Goal: Task Accomplishment & Management: Manage account settings

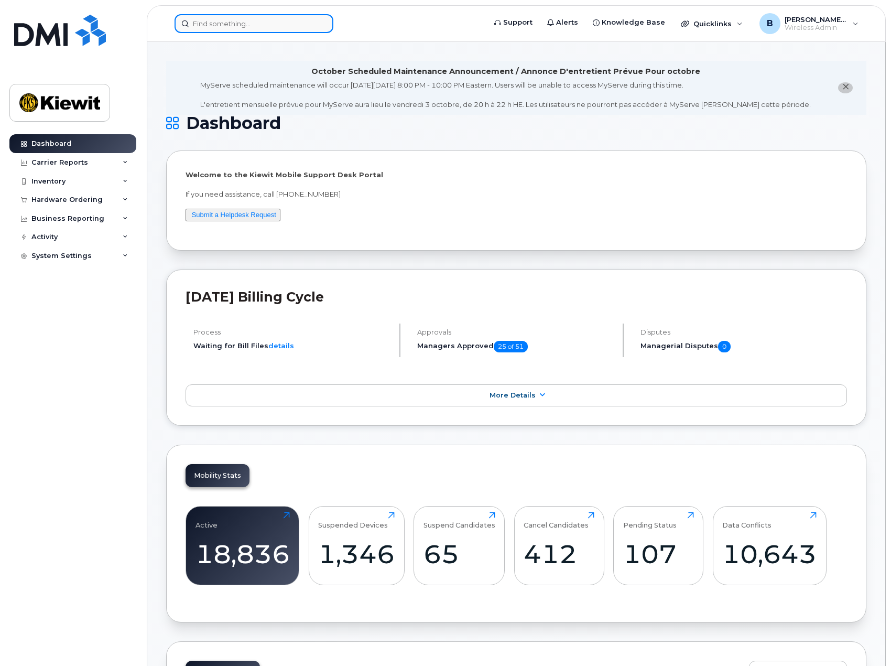
click at [221, 23] on input at bounding box center [254, 23] width 159 height 19
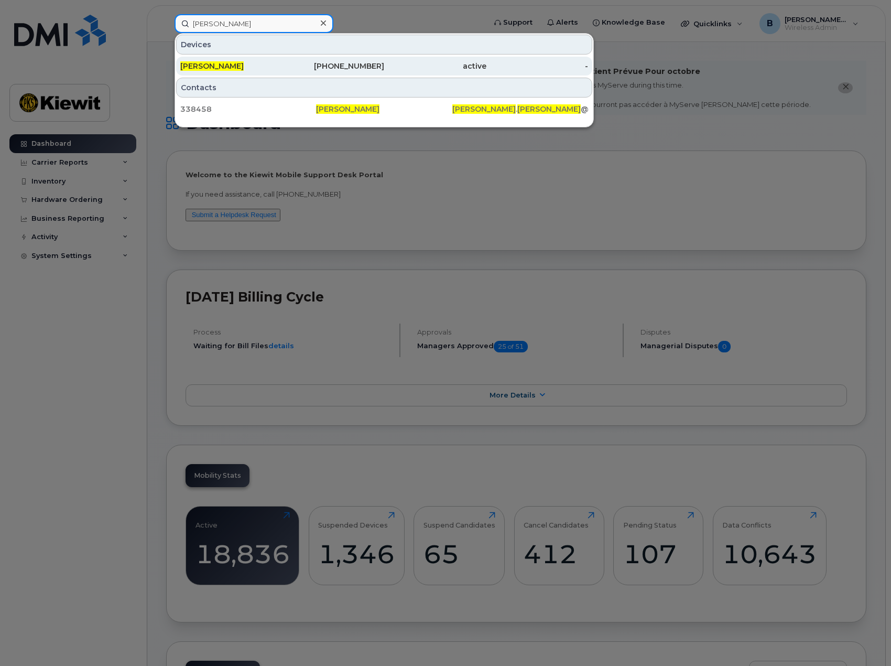
type input "gary potts"
click at [348, 66] on div "602-296-8740" at bounding box center [334, 66] width 102 height 10
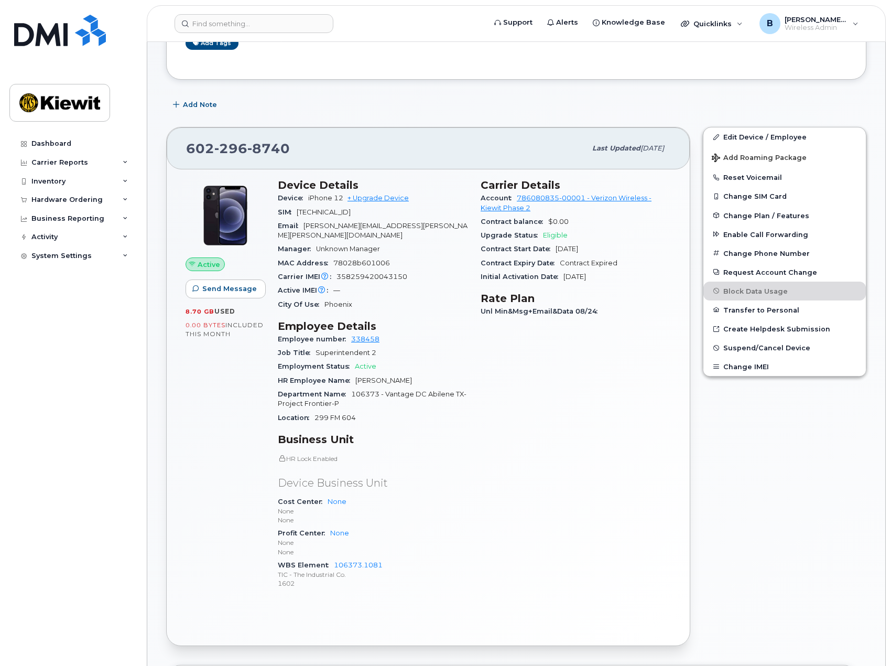
scroll to position [157, 0]
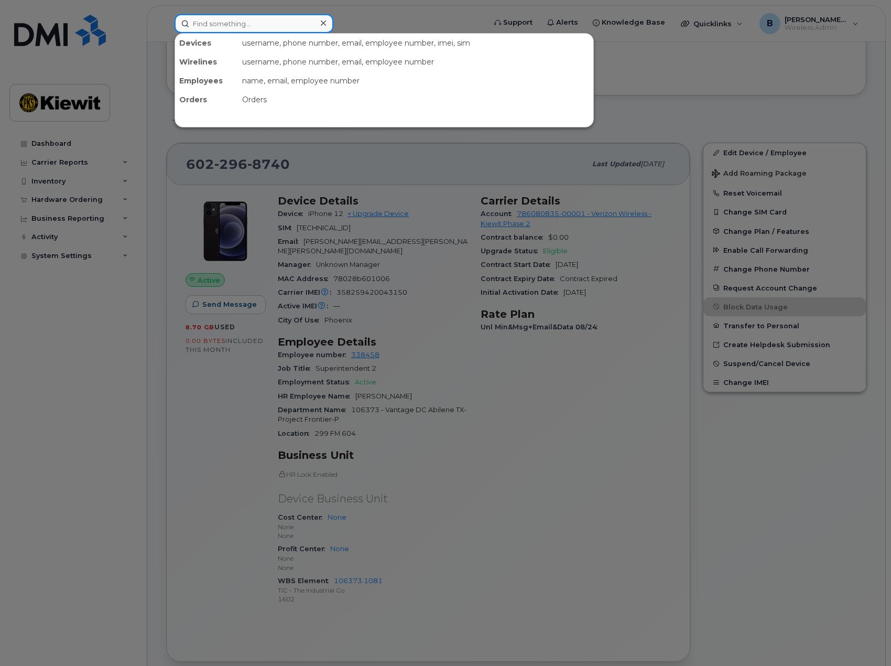
click at [257, 23] on input at bounding box center [254, 23] width 159 height 19
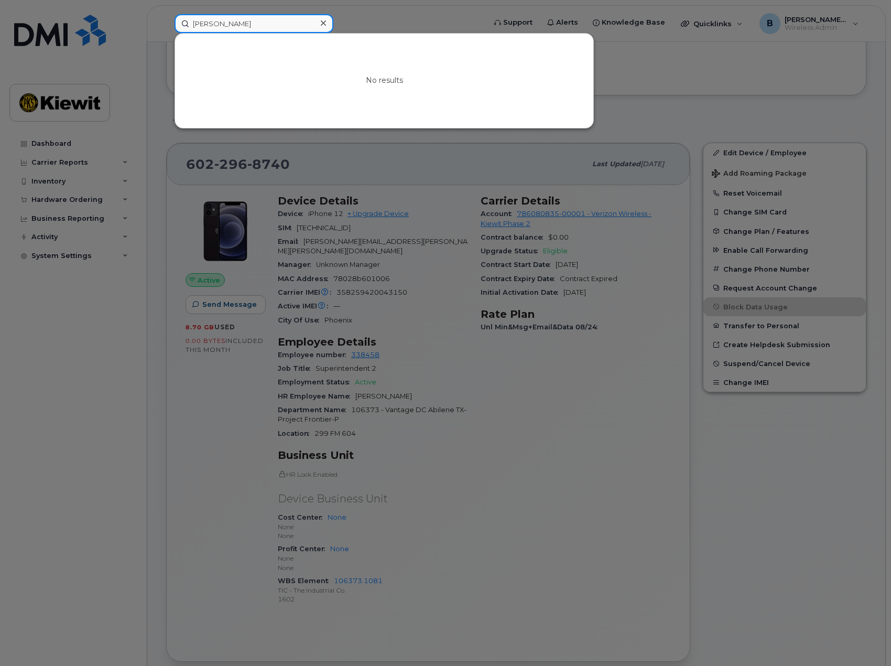
drag, startPoint x: 224, startPoint y: 28, endPoint x: 162, endPoint y: 28, distance: 62.4
click at [166, 28] on div "[PERSON_NAME] No results" at bounding box center [326, 23] width 321 height 19
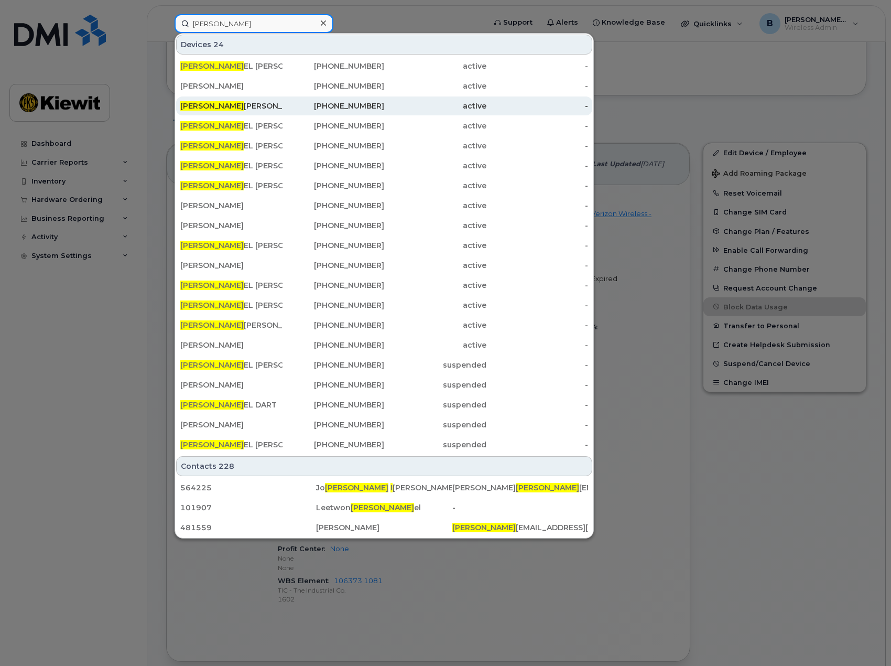
type input "[PERSON_NAME]"
click at [198, 107] on span "NATHANI" at bounding box center [211, 105] width 63 height 9
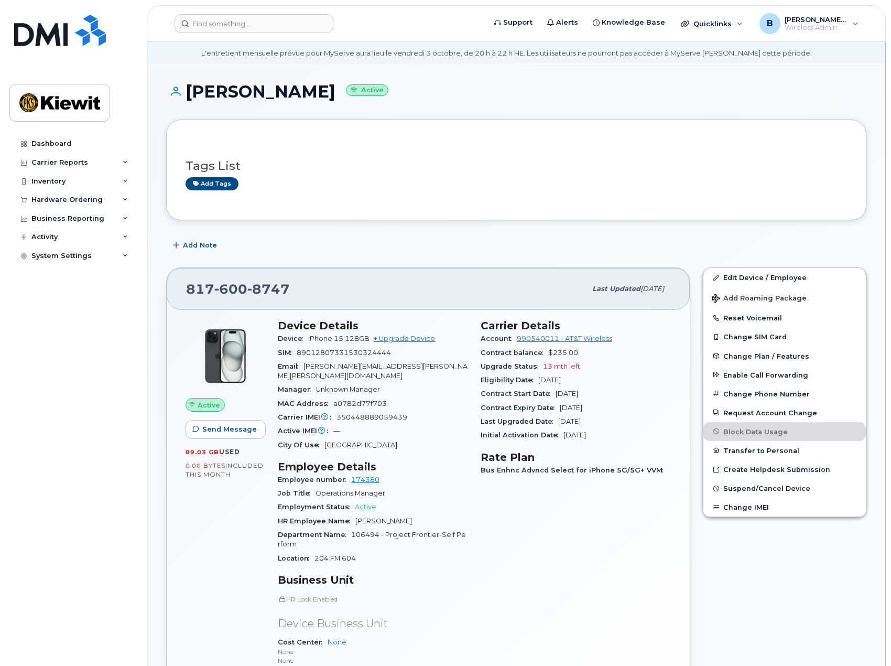
scroll to position [157, 0]
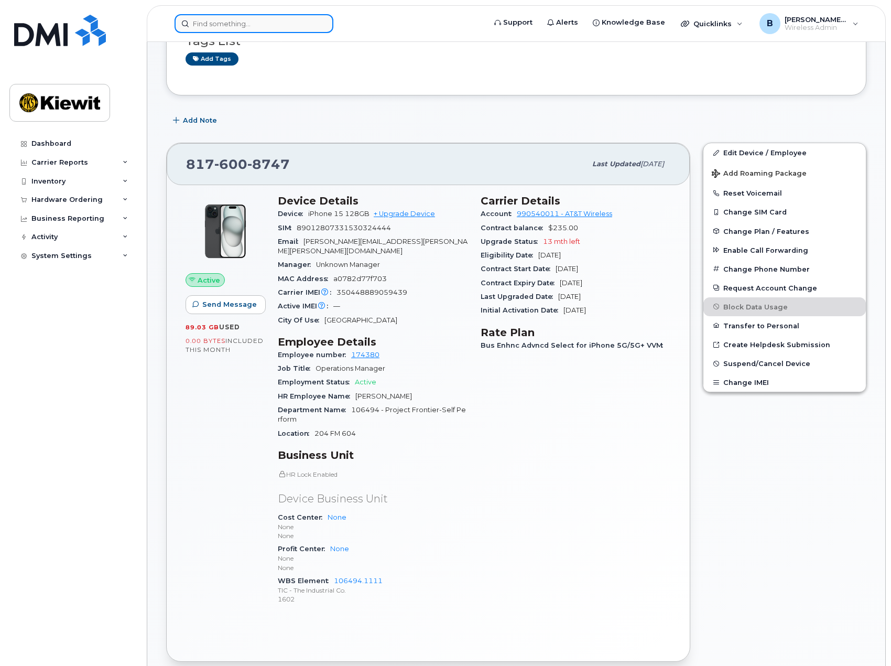
click at [262, 26] on input at bounding box center [254, 23] width 159 height 19
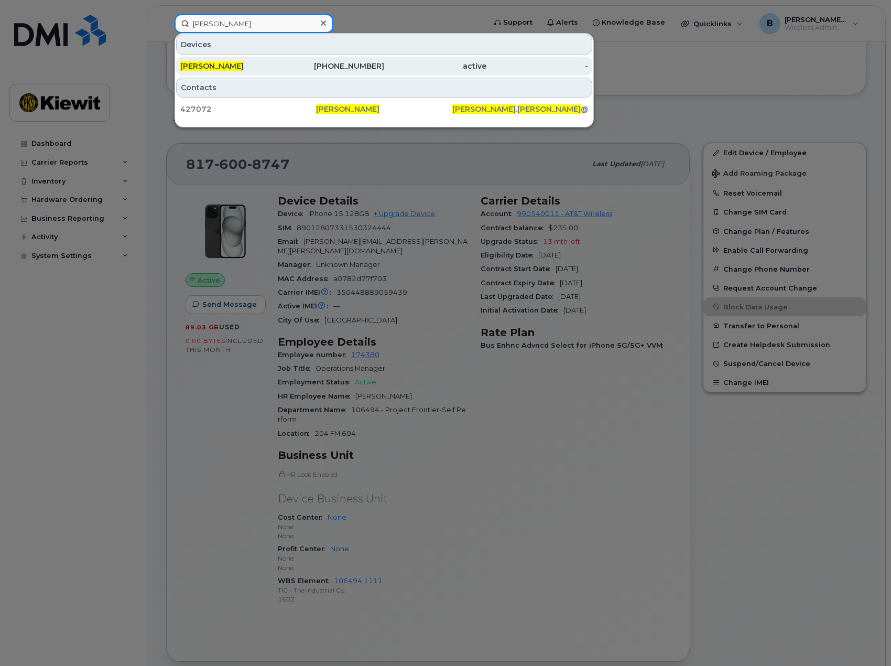
type input "gilberto palacios"
click at [244, 63] on span "GILBERTO PALACIOS" at bounding box center [211, 65] width 63 height 9
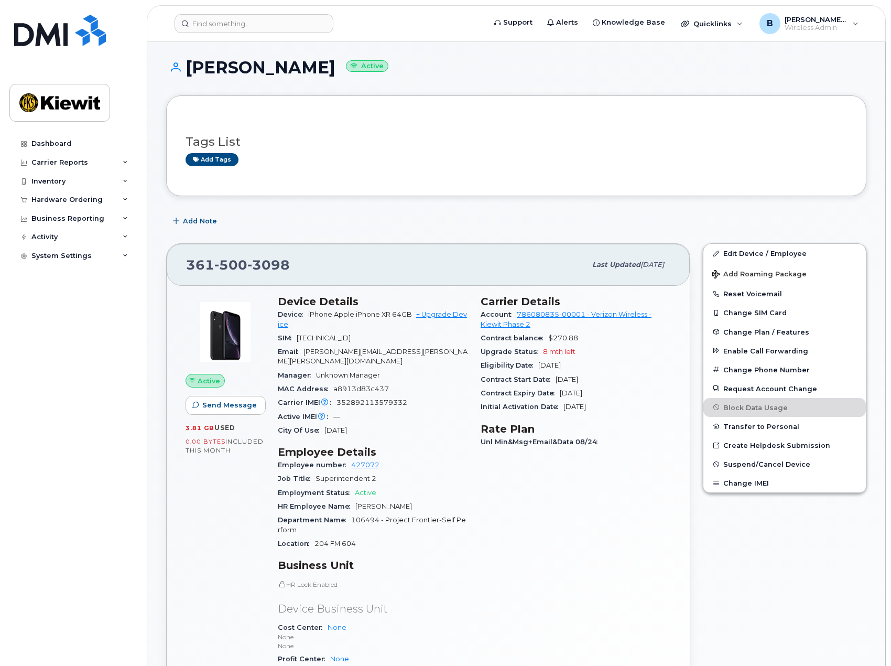
scroll to position [157, 0]
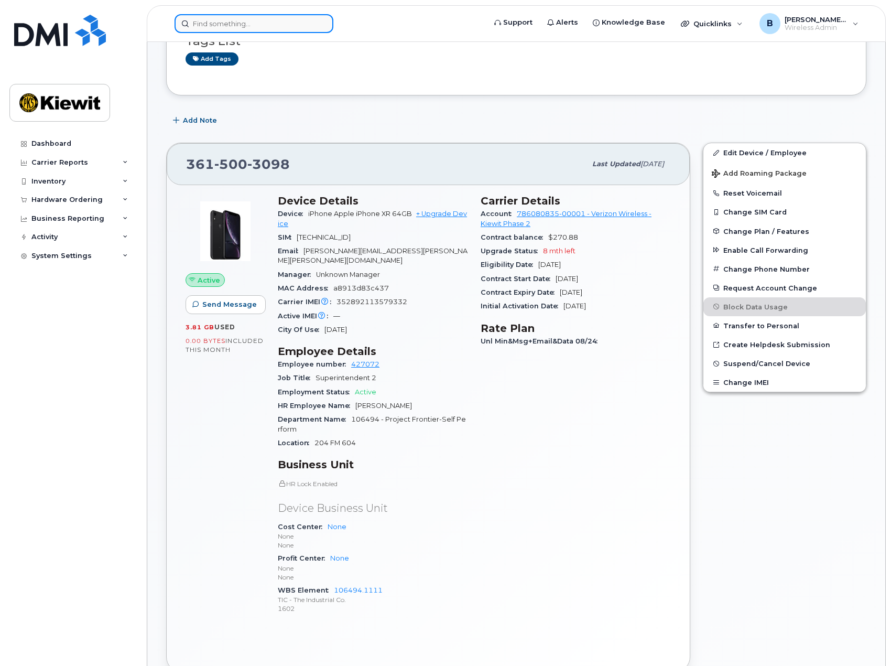
click at [283, 24] on input at bounding box center [254, 23] width 159 height 19
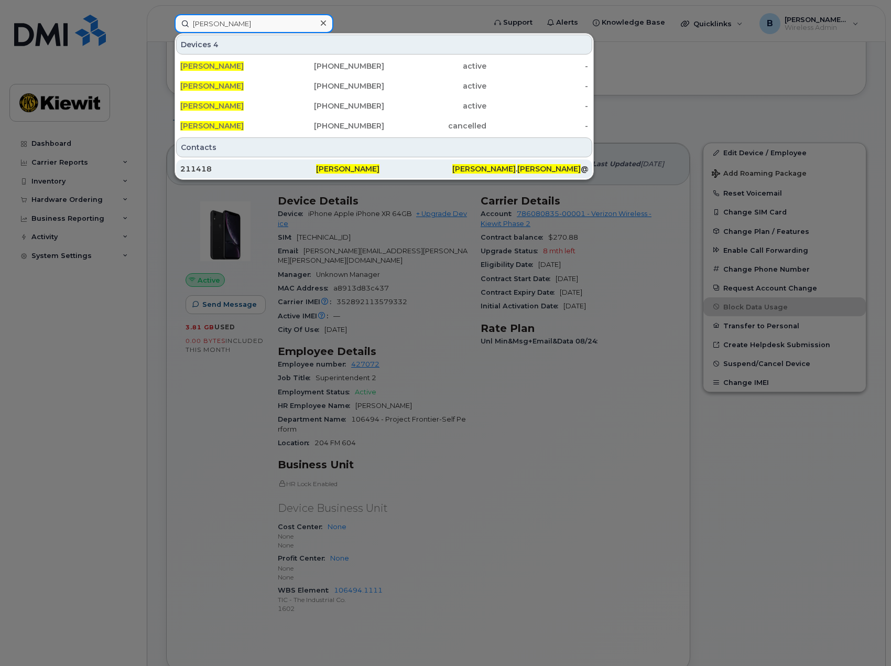
type input "bryan gaskill"
click at [352, 166] on span "Bryan Gaskill" at bounding box center [347, 168] width 63 height 9
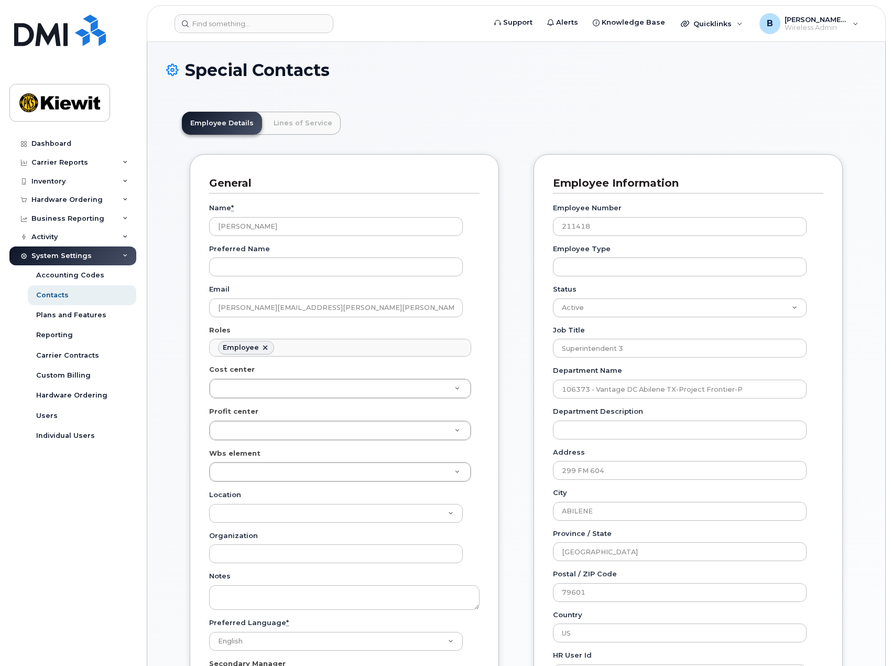
scroll to position [31, 0]
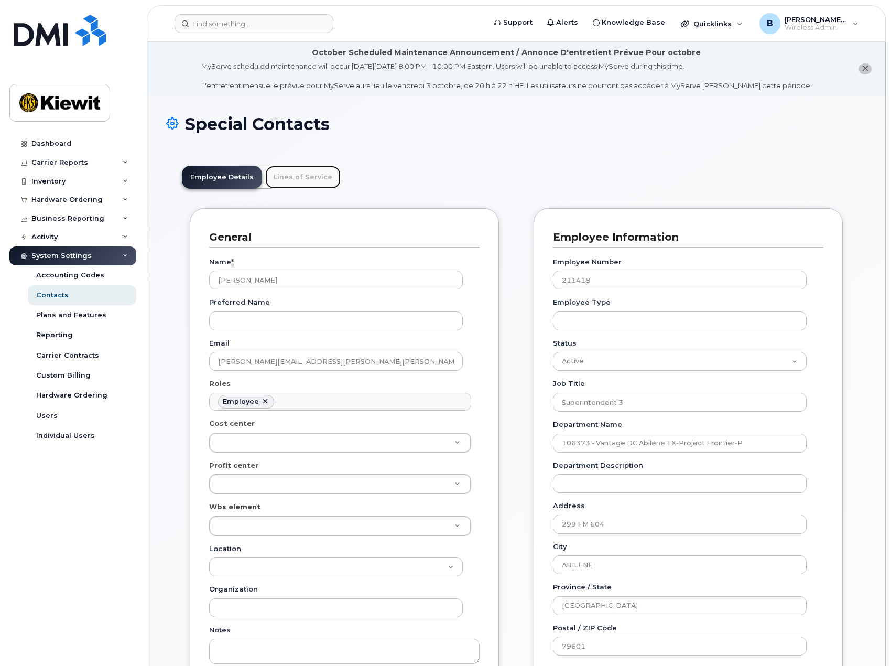
click at [309, 175] on link "Lines of Service" at bounding box center [302, 177] width 75 height 23
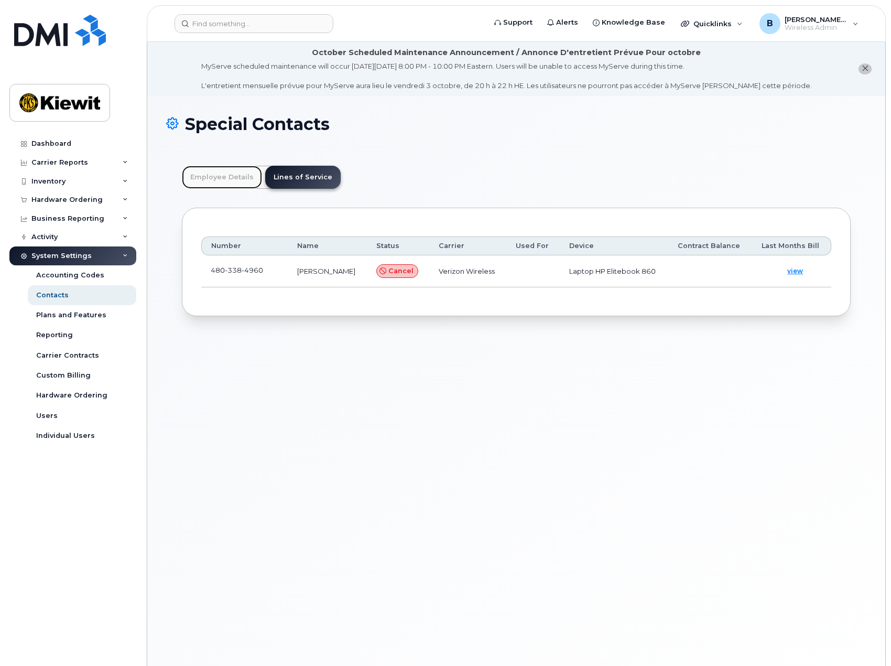
click at [235, 172] on link "Employee Details" at bounding box center [222, 177] width 80 height 23
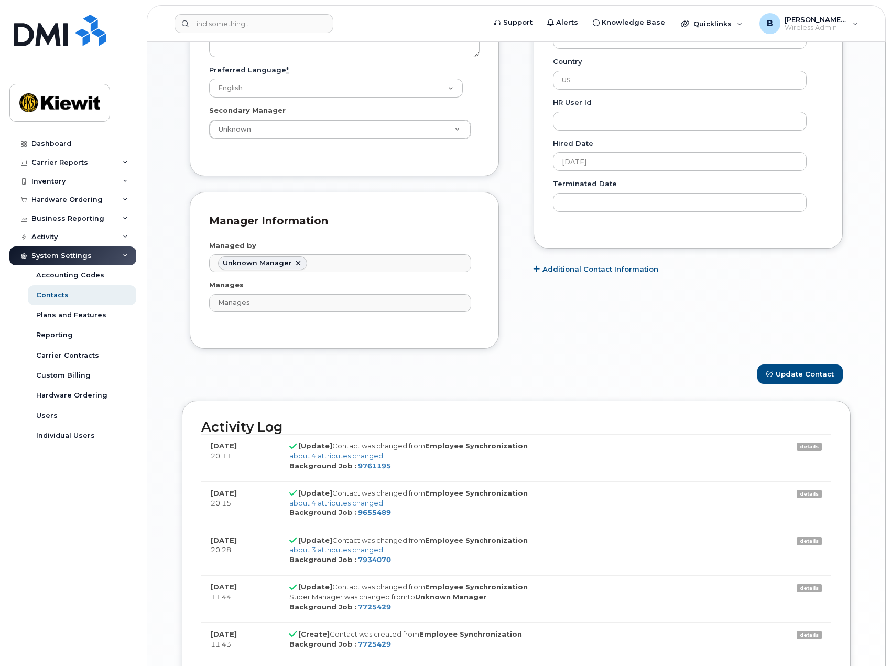
scroll to position [629, 0]
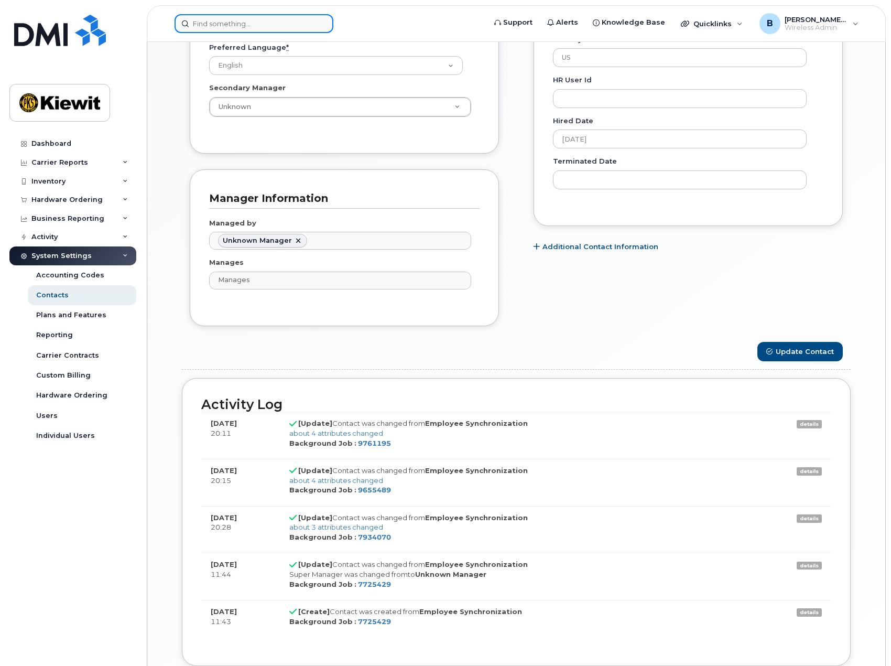
click at [231, 22] on input at bounding box center [254, 23] width 159 height 19
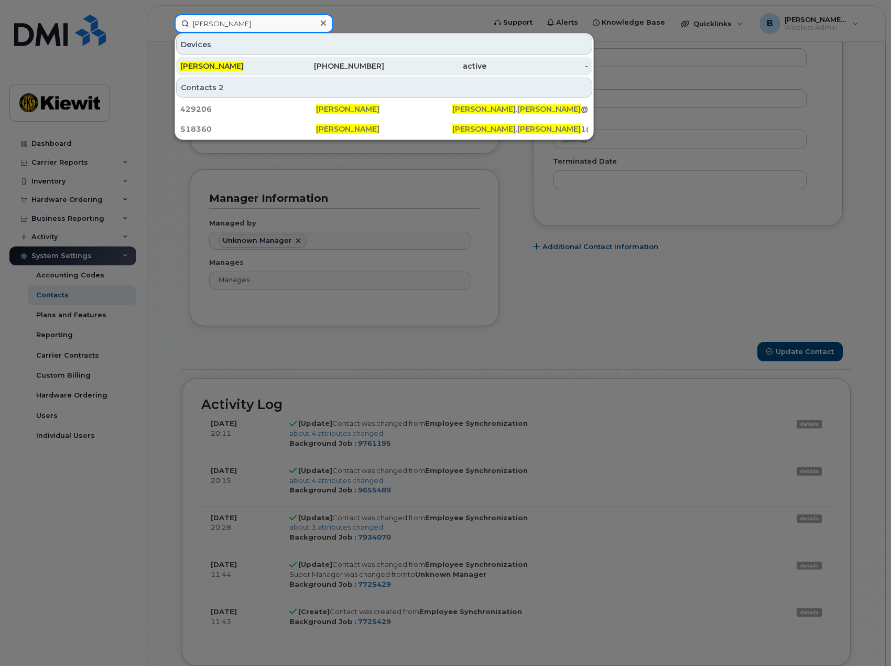
type input "matthew caldwell"
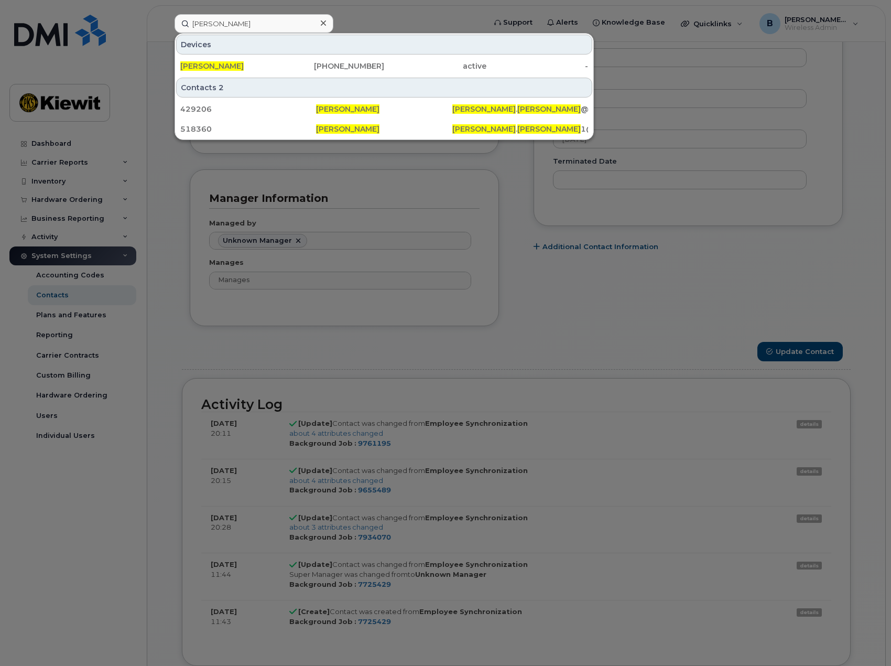
drag, startPoint x: 377, startPoint y: 68, endPoint x: 544, endPoint y: 276, distance: 267.0
click at [377, 68] on div "469-507-9149" at bounding box center [334, 66] width 102 height 10
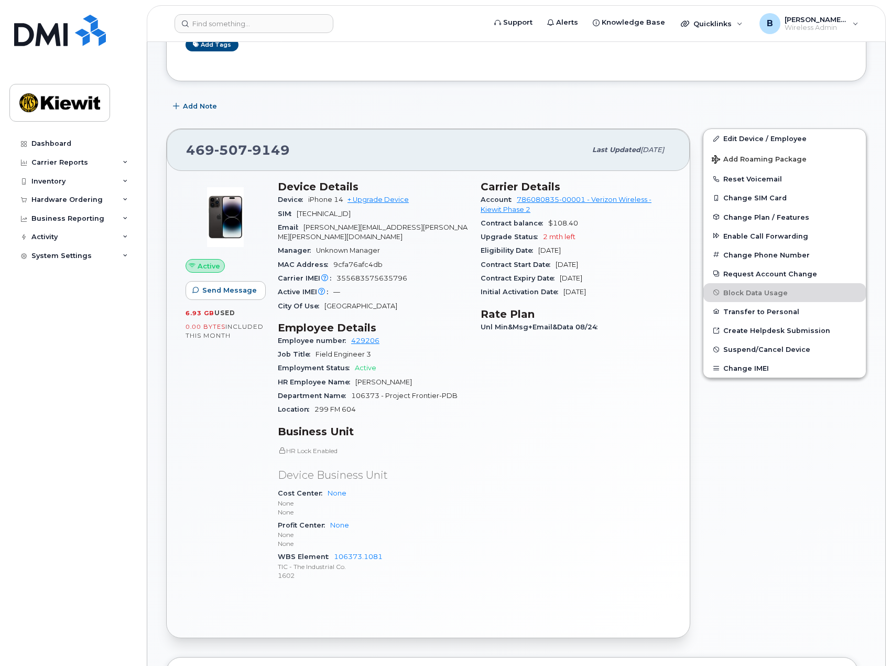
scroll to position [210, 0]
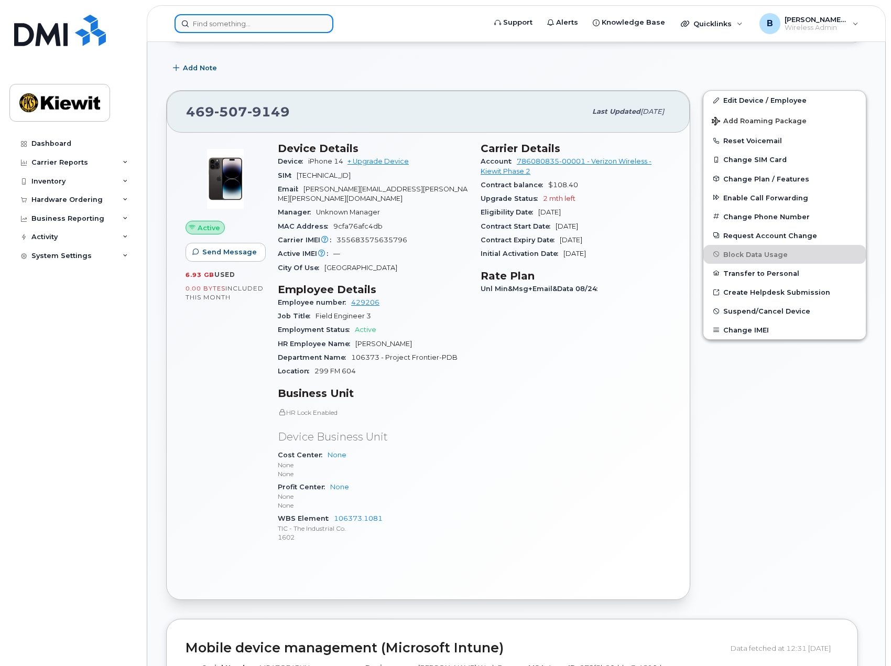
click at [198, 24] on input at bounding box center [254, 23] width 159 height 19
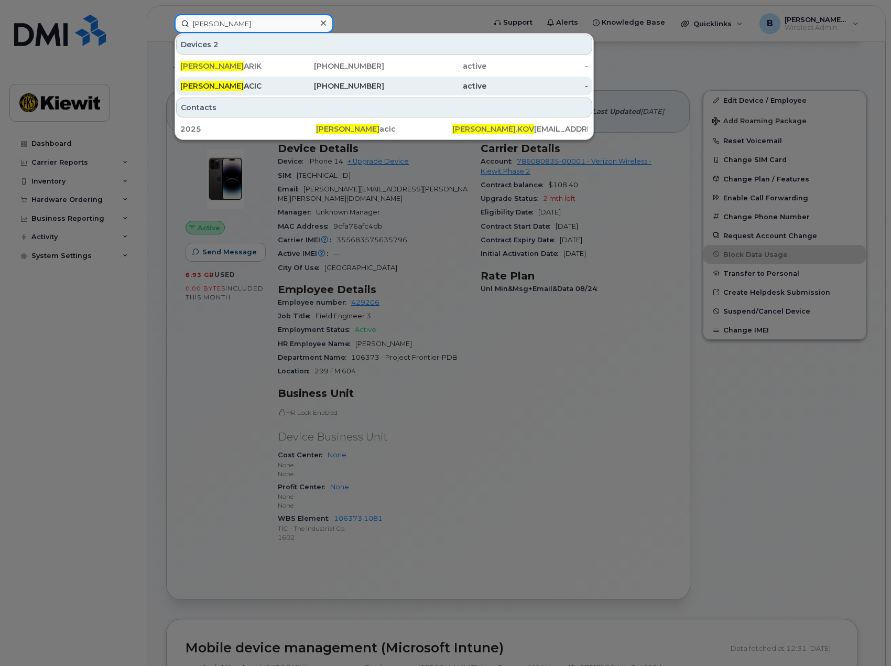
type input "dan kov"
click at [228, 86] on div "DAN KOV ACIC" at bounding box center [231, 86] width 102 height 10
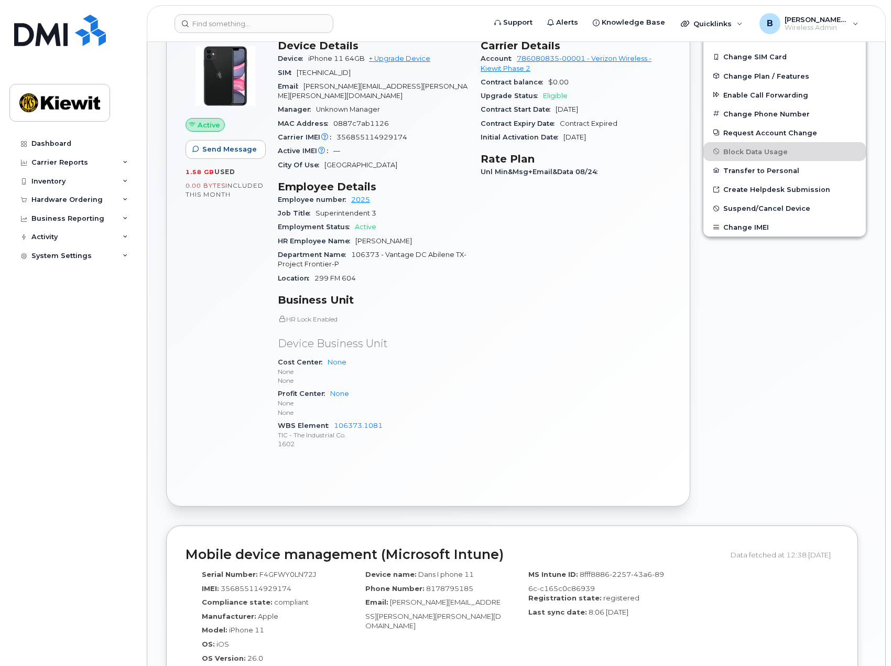
scroll to position [315, 0]
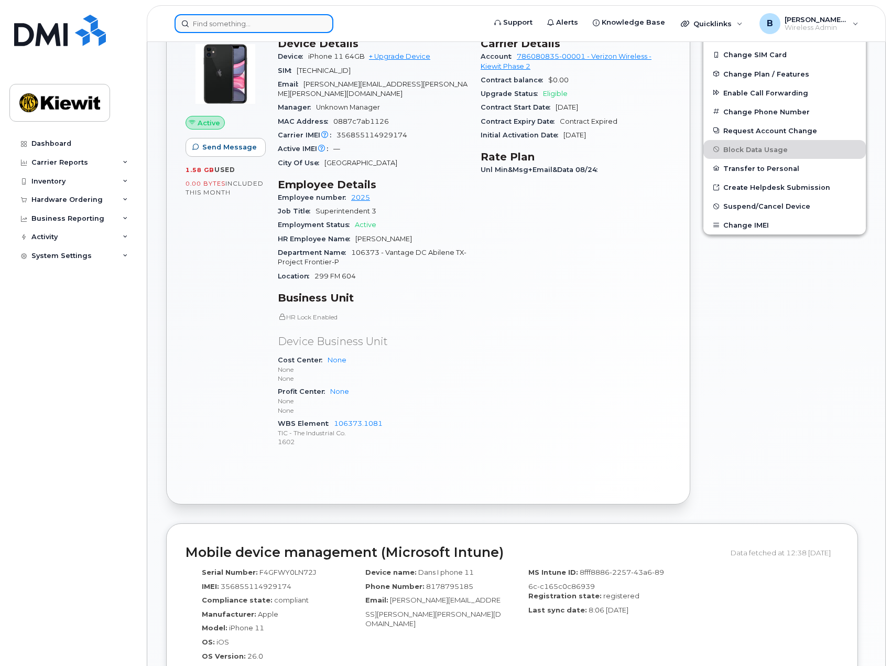
click at [212, 24] on input at bounding box center [254, 23] width 159 height 19
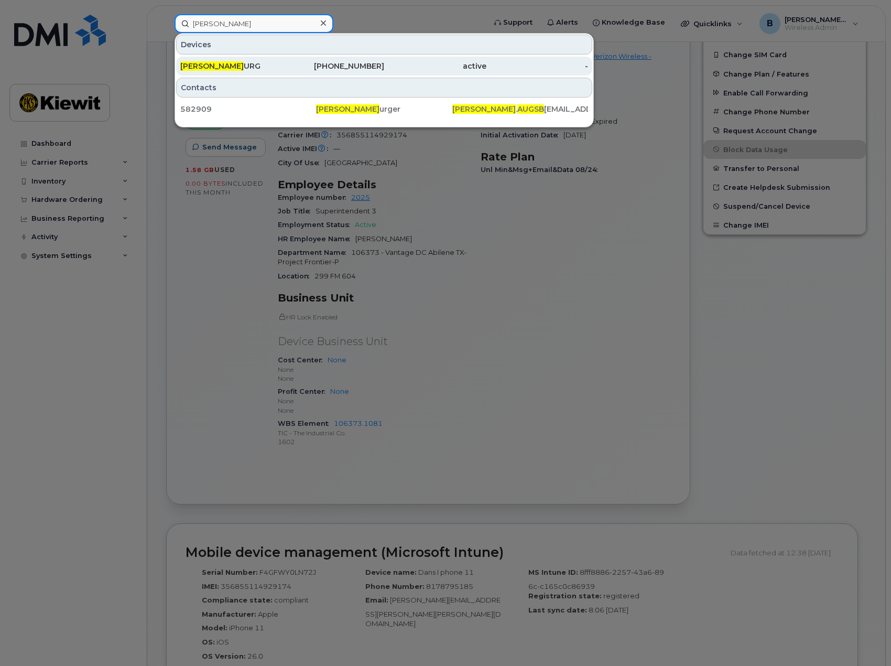
type input "malcom augsb"
click at [339, 72] on div "469-763-4398" at bounding box center [334, 66] width 102 height 19
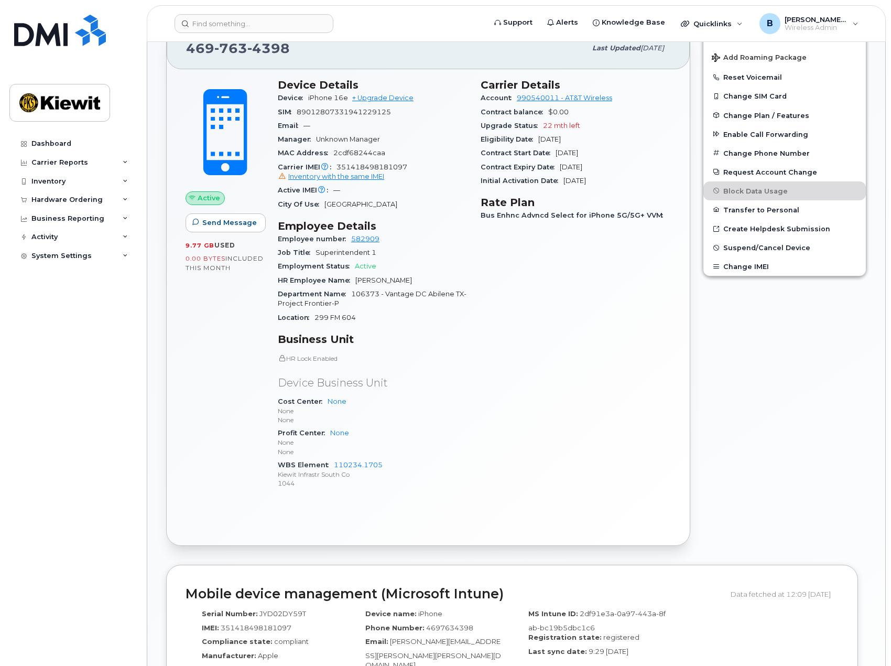
scroll to position [210, 0]
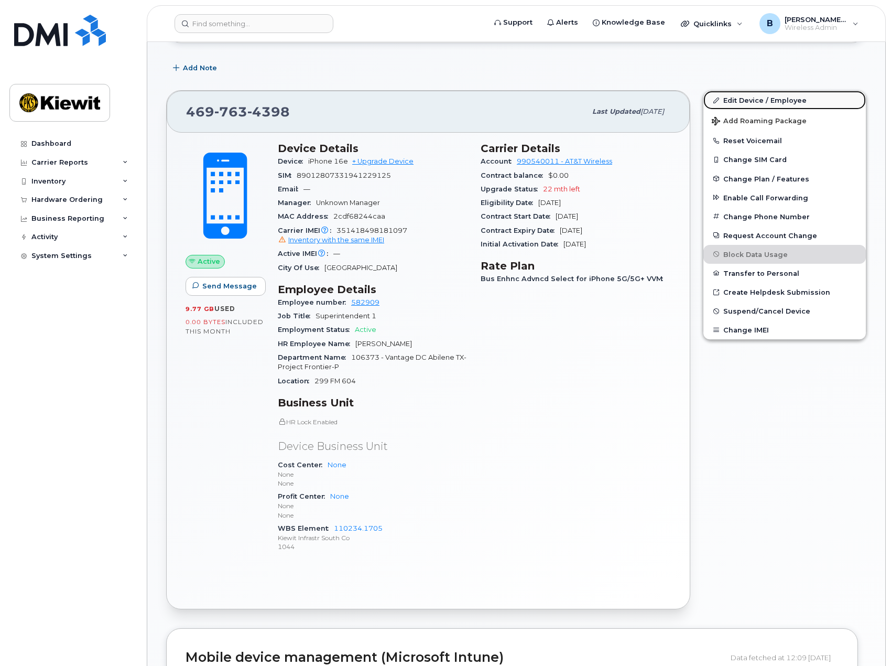
click at [785, 98] on link "Edit Device / Employee" at bounding box center [784, 100] width 163 height 19
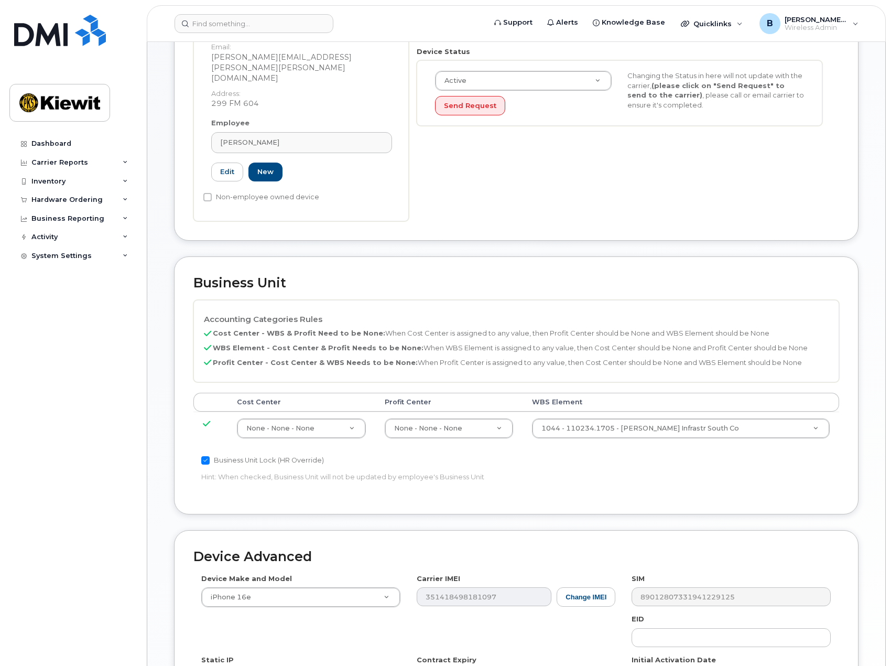
scroll to position [315, 0]
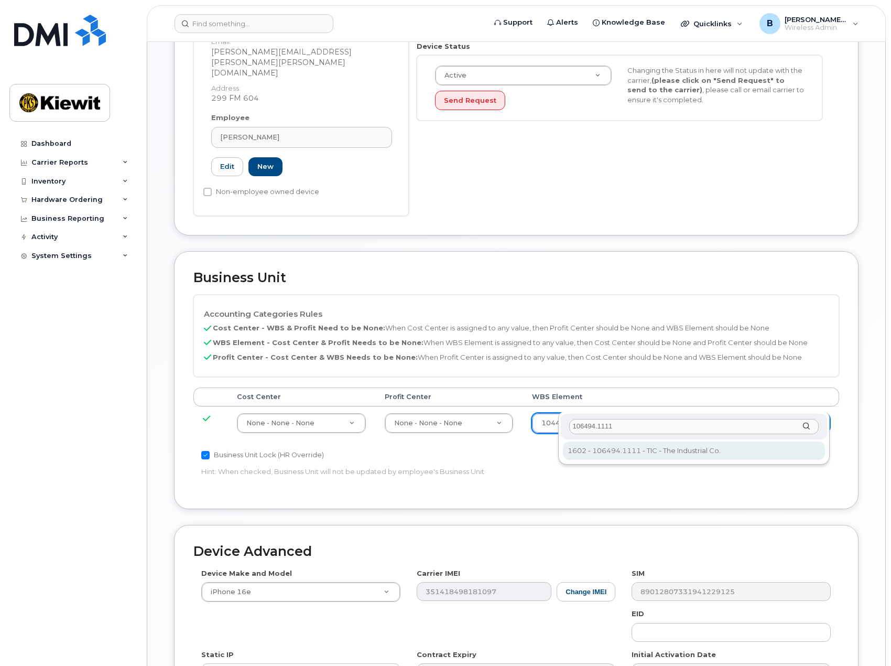
type input "106494.1111"
type input "35946483"
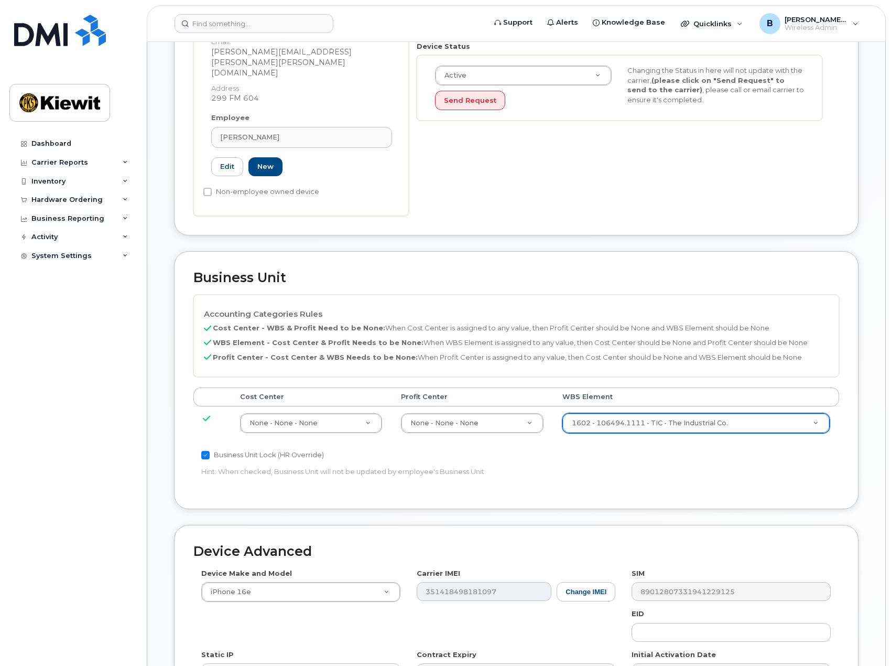
scroll to position [465, 0]
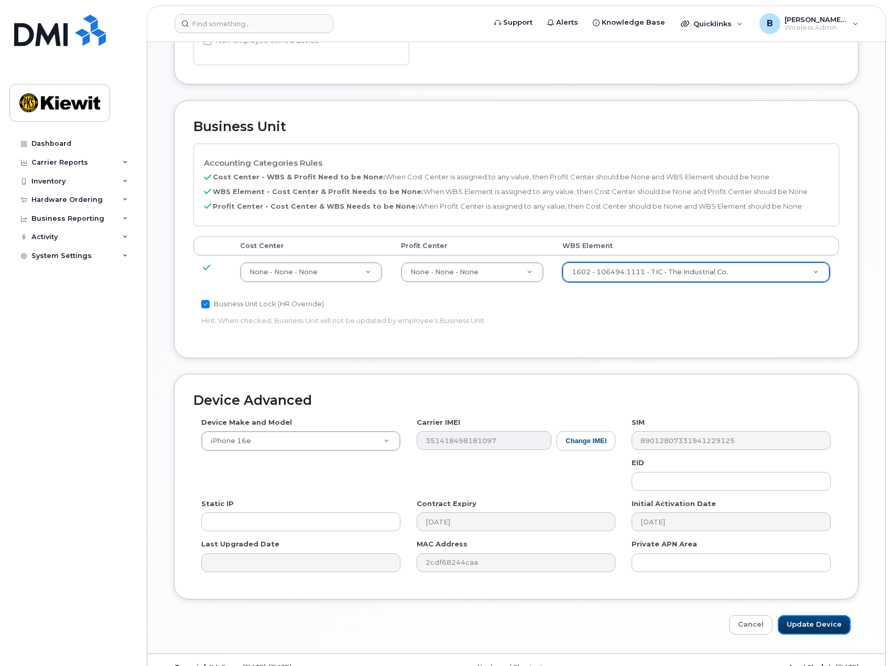
click at [826, 615] on input "Update Device" at bounding box center [814, 624] width 73 height 19
type input "Saving..."
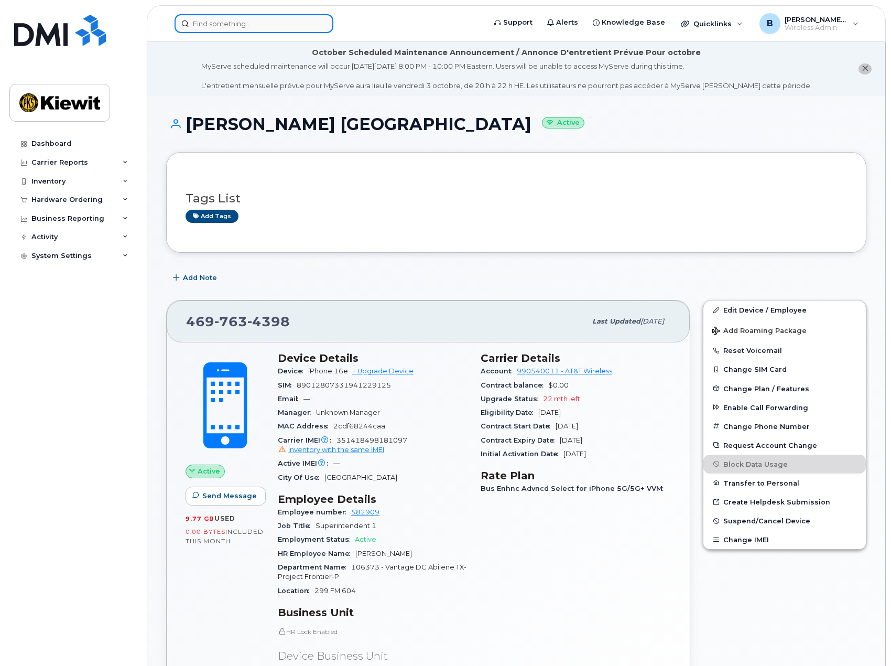
click at [209, 27] on input at bounding box center [254, 23] width 159 height 19
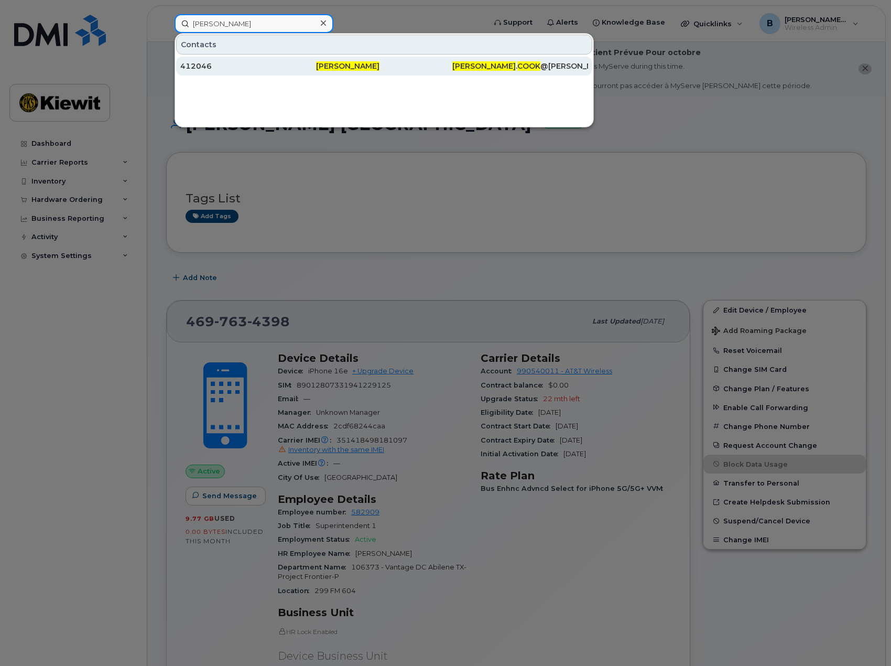
type input "[PERSON_NAME]"
click at [329, 66] on span "[PERSON_NAME]" at bounding box center [347, 65] width 63 height 9
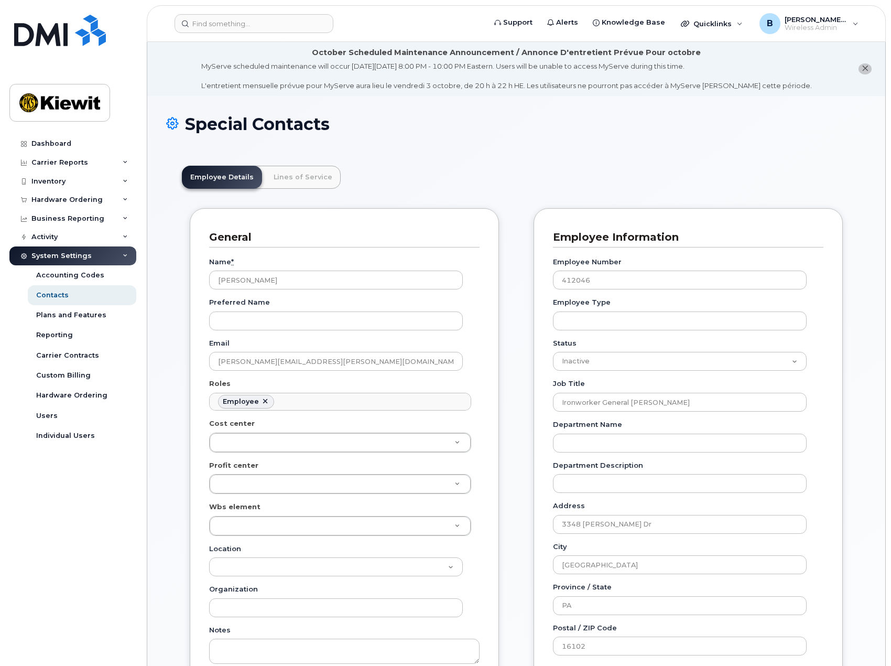
scroll to position [31, 0]
click at [295, 177] on link "Lines of Service" at bounding box center [302, 177] width 75 height 23
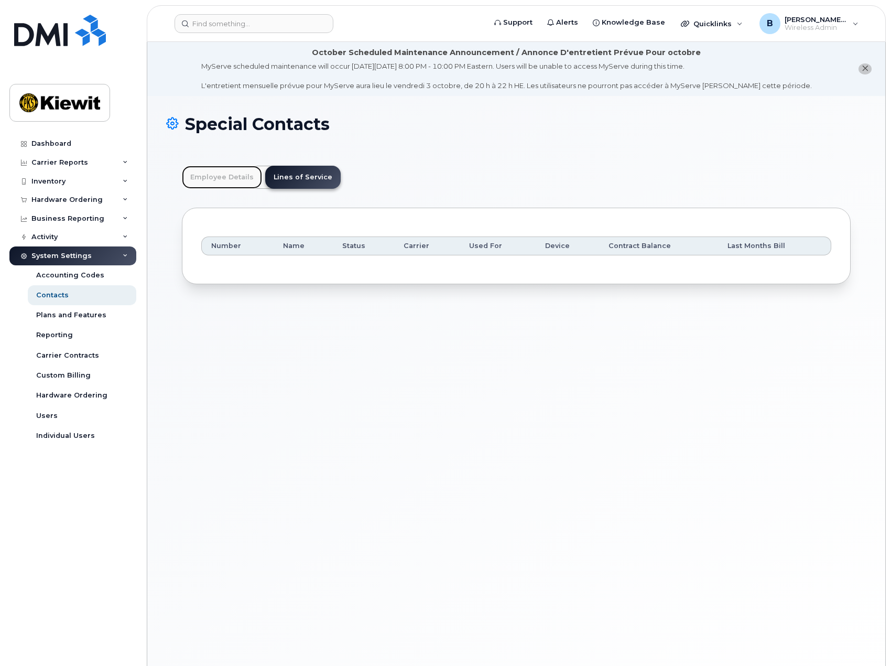
click at [214, 171] on link "Employee Details" at bounding box center [222, 177] width 80 height 23
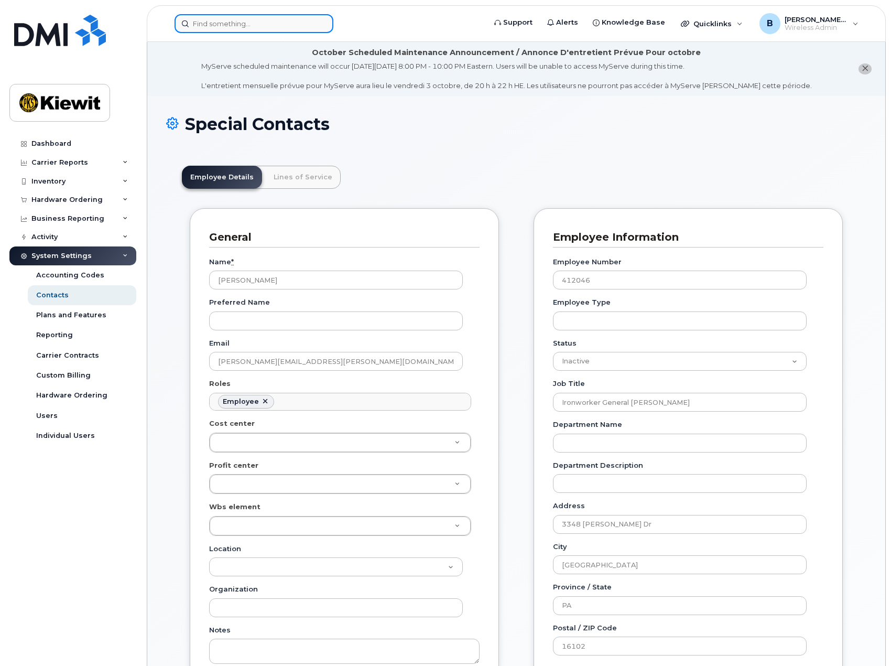
click at [250, 22] on input at bounding box center [254, 23] width 159 height 19
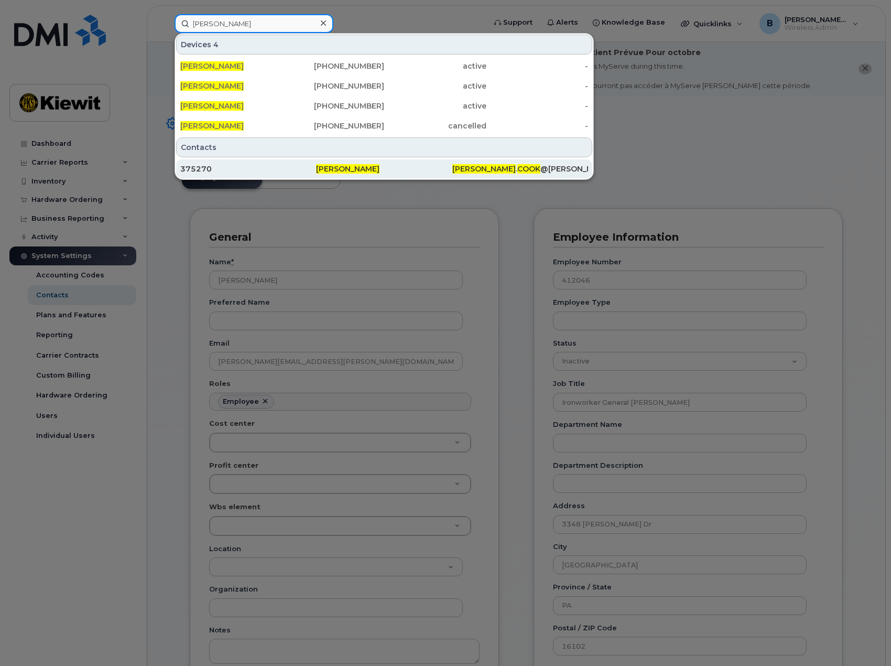
type input "matthew cook"
click at [345, 169] on span "[PERSON_NAME]" at bounding box center [347, 168] width 63 height 9
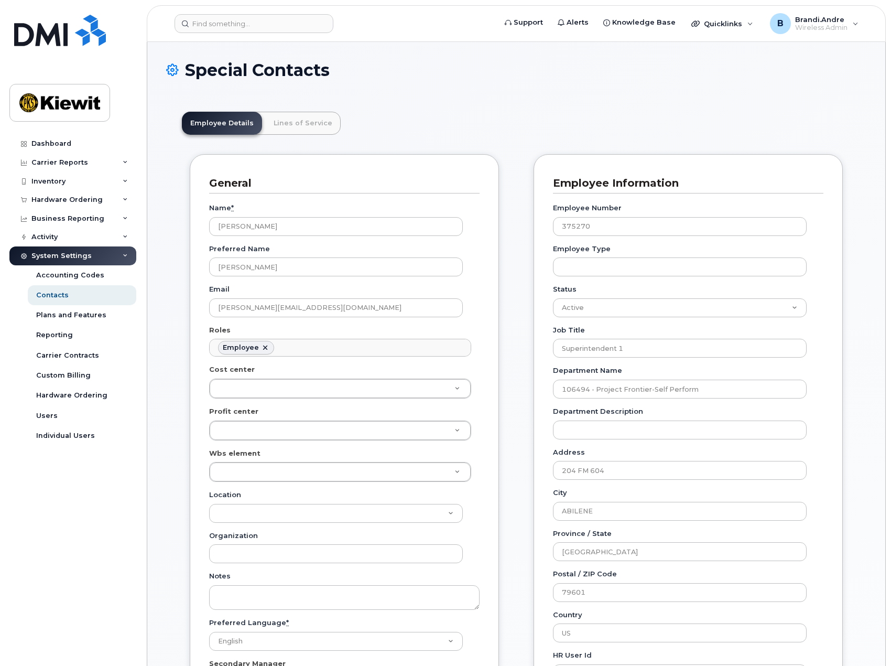
scroll to position [31, 0]
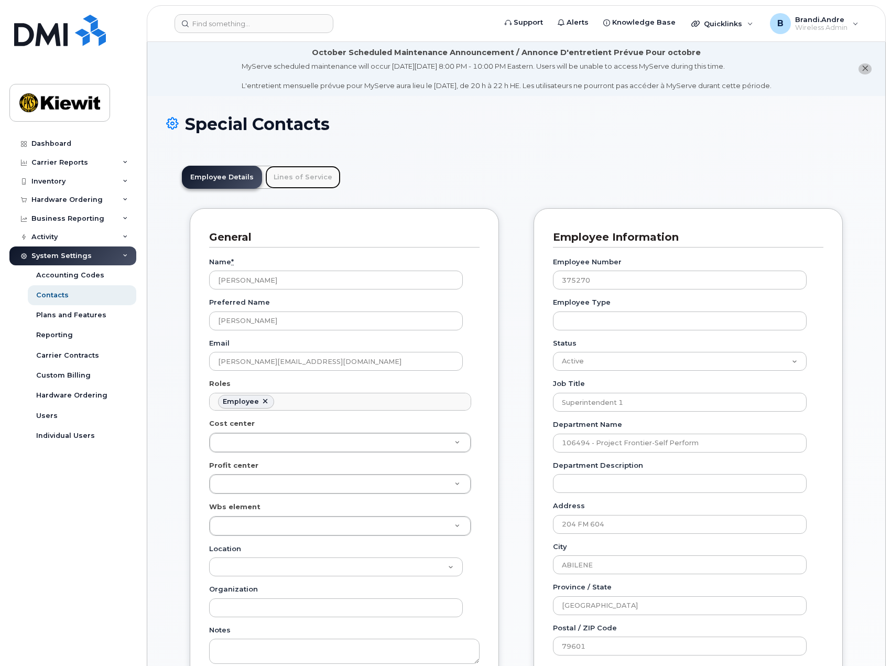
drag, startPoint x: 291, startPoint y: 174, endPoint x: 298, endPoint y: 176, distance: 7.1
click at [293, 174] on link "Lines of Service" at bounding box center [302, 177] width 75 height 23
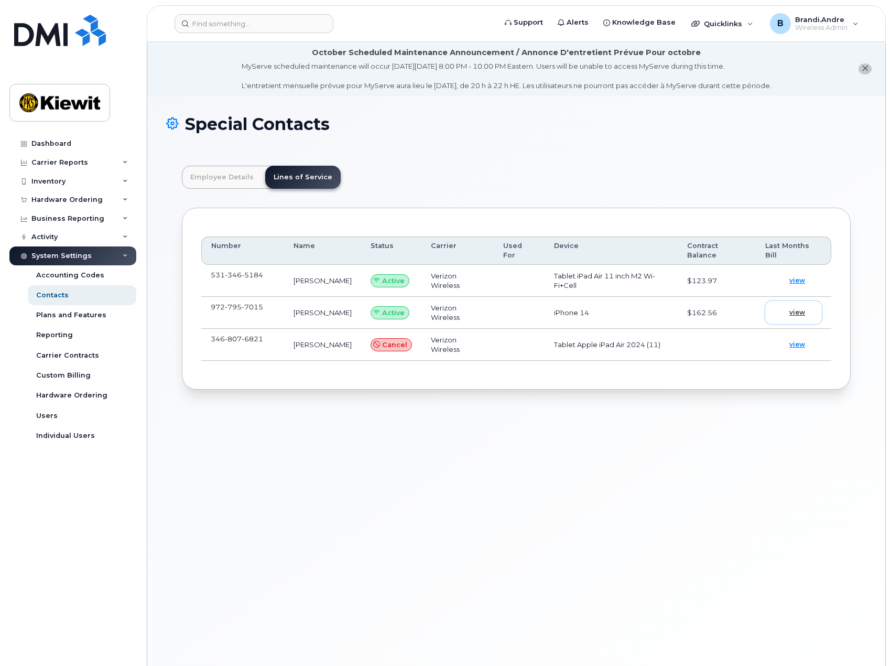
click at [801, 313] on span "view" at bounding box center [797, 312] width 16 height 9
click at [246, 21] on input at bounding box center [254, 23] width 159 height 19
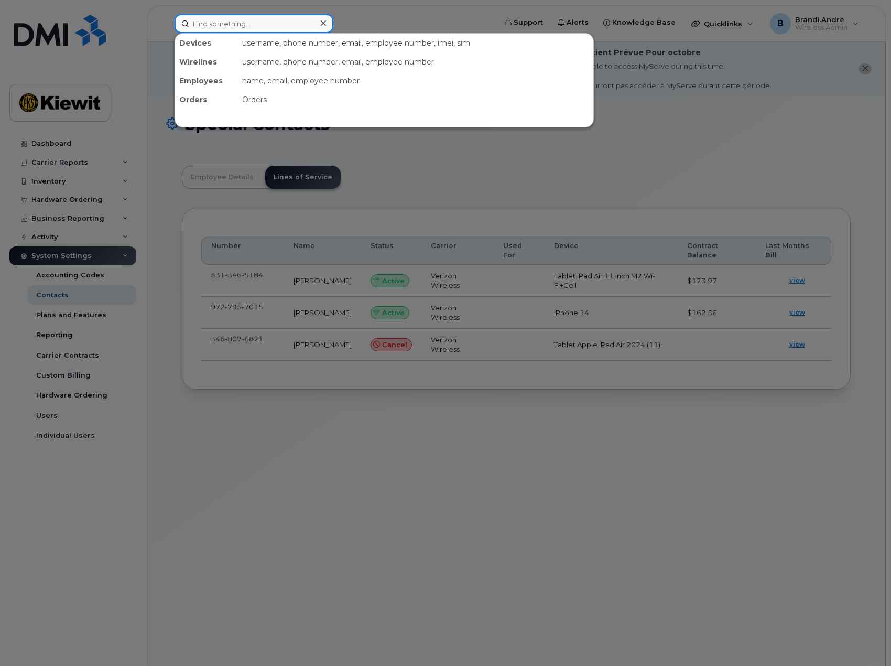
paste input "9727957015"
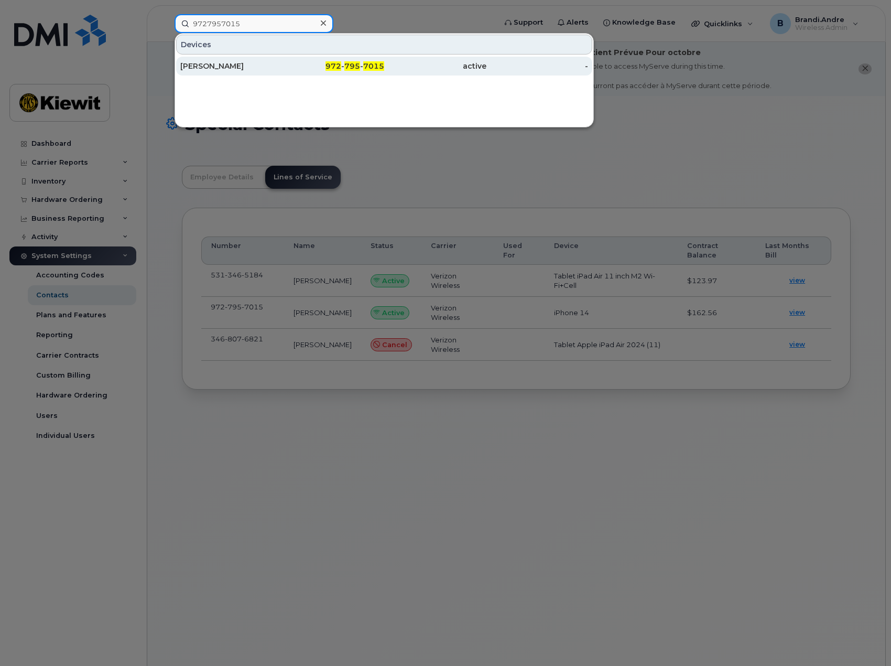
type input "9727957015"
click at [262, 60] on div "[PERSON_NAME]" at bounding box center [231, 66] width 102 height 19
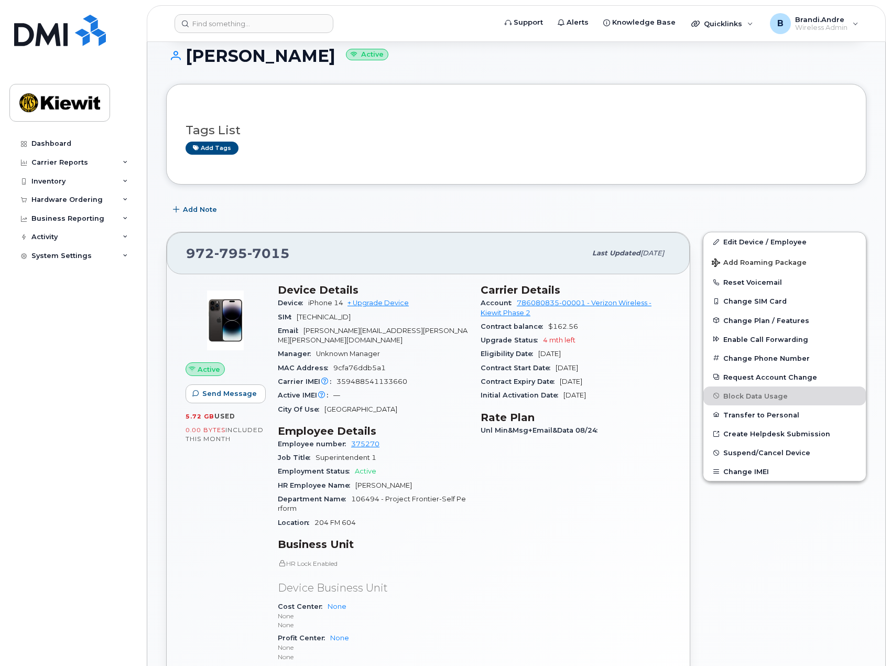
scroll to position [315, 0]
